Goal: Transaction & Acquisition: Purchase product/service

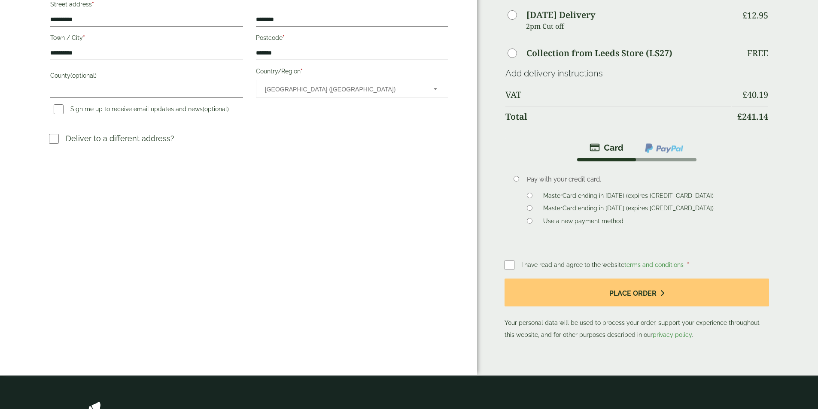
scroll to position [258, 0]
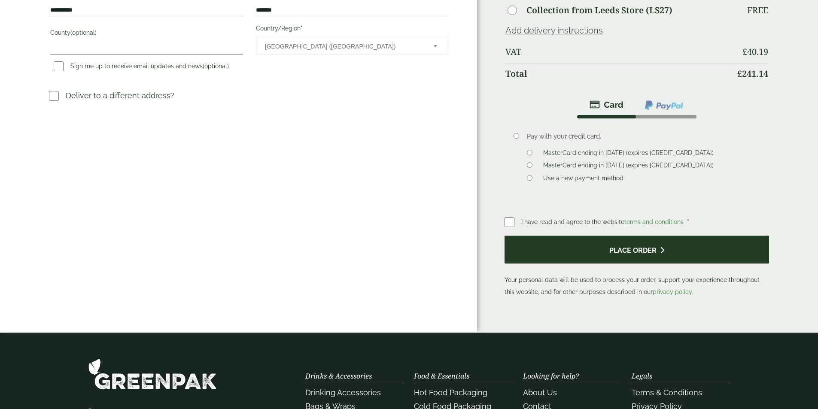
click at [627, 236] on button "Place order" at bounding box center [636, 250] width 264 height 28
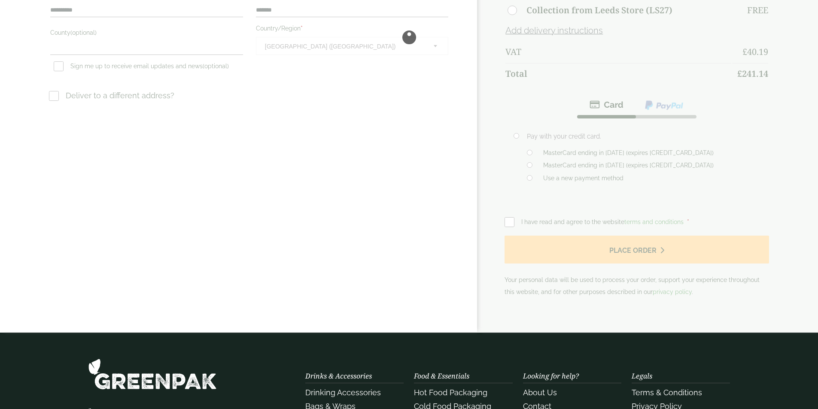
scroll to position [129, 0]
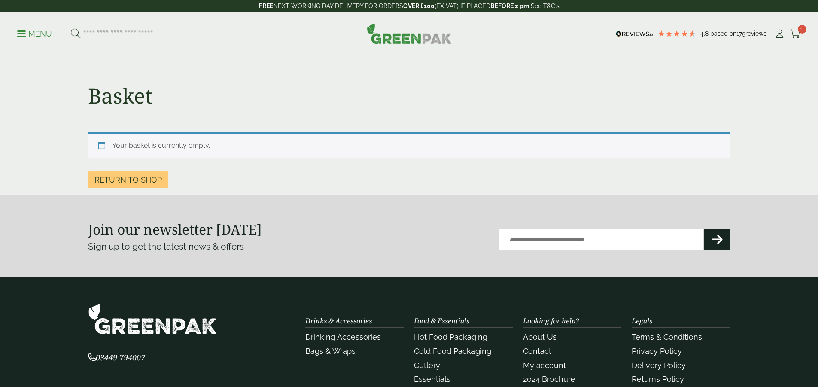
click at [775, 39] on link "My Account" at bounding box center [779, 33] width 11 height 13
